Goal: Go to known website: Go to known website

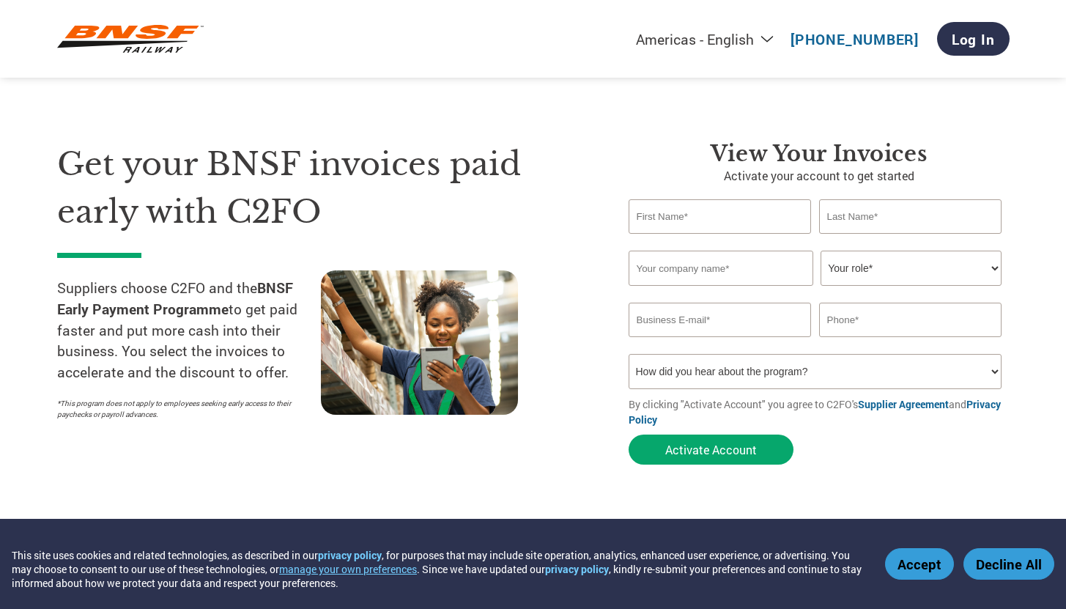
select select "en-[GEOGRAPHIC_DATA]"
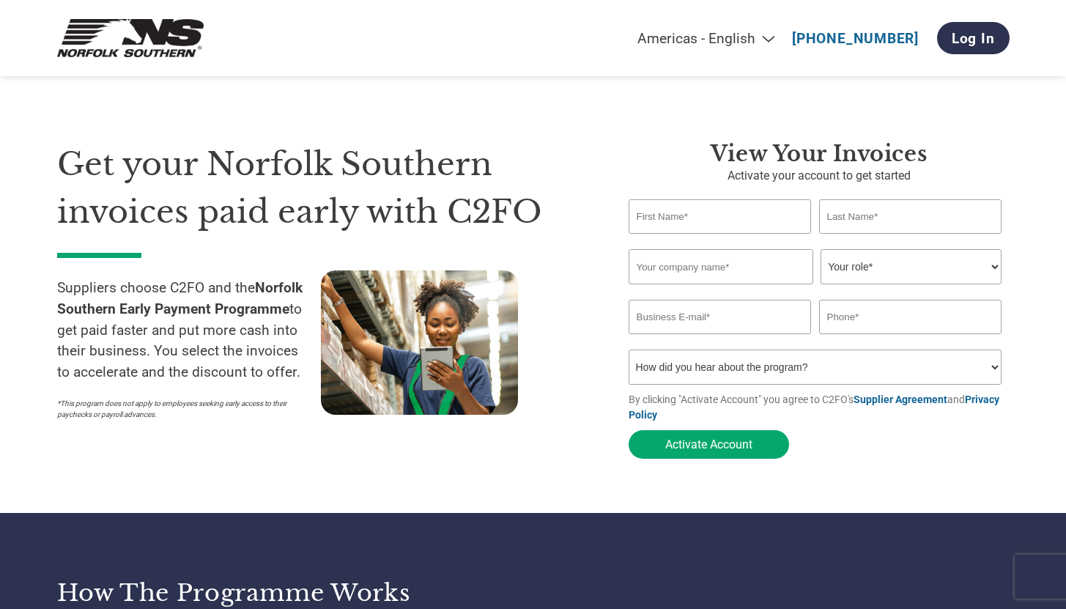
select select "en-[GEOGRAPHIC_DATA]"
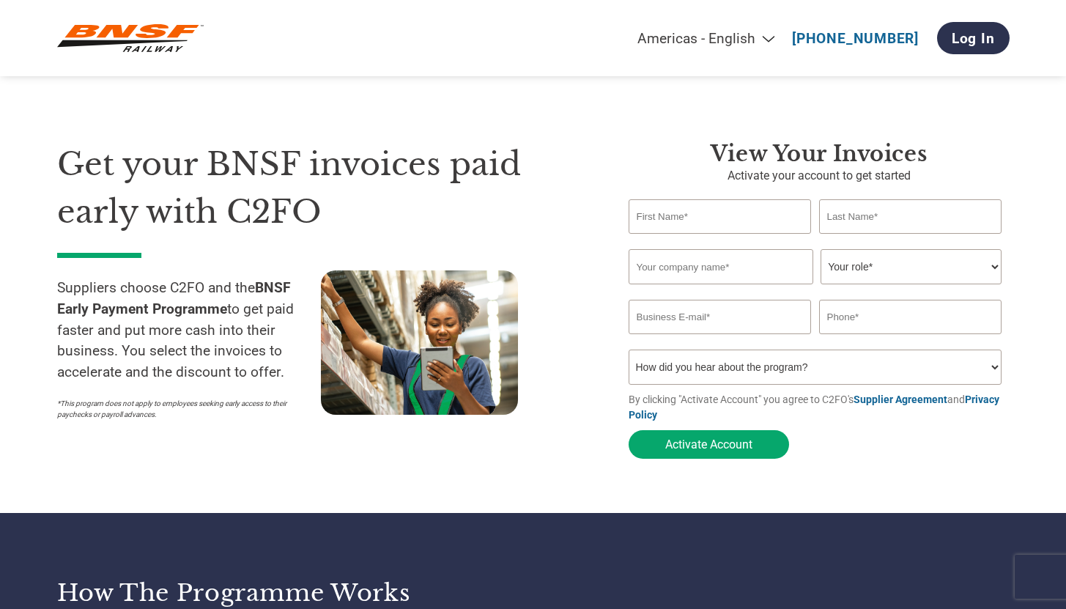
select select "en-[GEOGRAPHIC_DATA]"
